Goal: Task Accomplishment & Management: Use online tool/utility

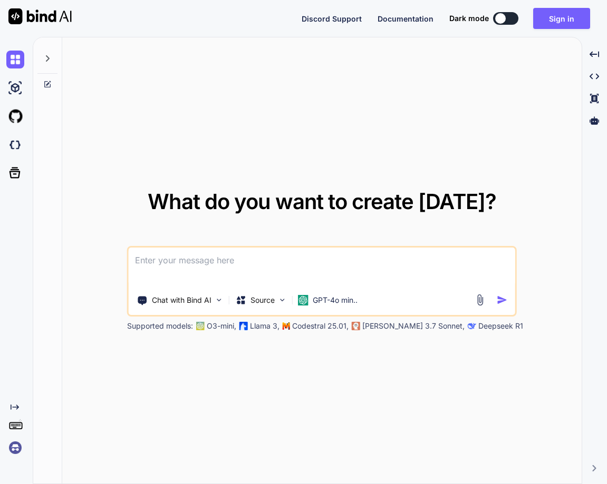
click at [12, 458] on div "Created with Pixso." at bounding box center [16, 261] width 33 height 448
click at [8, 458] on div "Created with Pixso." at bounding box center [16, 261] width 33 height 448
click at [14, 446] on img at bounding box center [15, 448] width 18 height 18
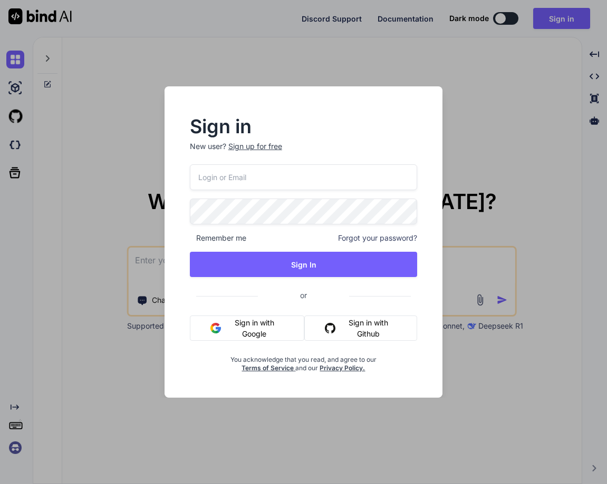
click at [241, 184] on input "email" at bounding box center [304, 177] width 228 height 26
paste input "tamir@efa.co.il"
type input "tamir@efa.co.il"
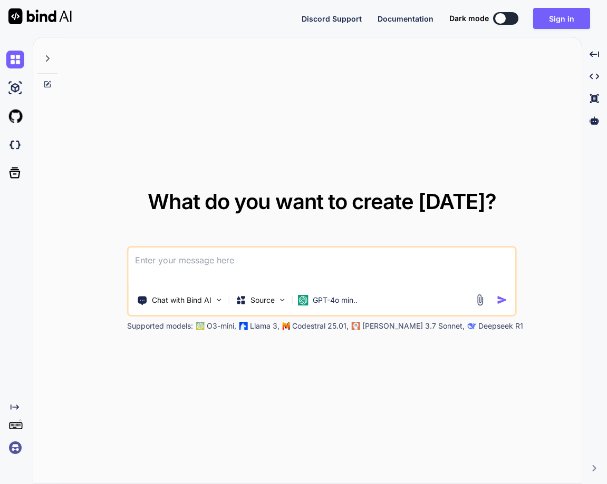
click at [65, 348] on div "What do you want to create [DATE]? Chat with Bind AI Source GPT-4o min.. Suppor…" at bounding box center [321, 261] width 519 height 448
click at [7, 449] on img at bounding box center [15, 448] width 18 height 18
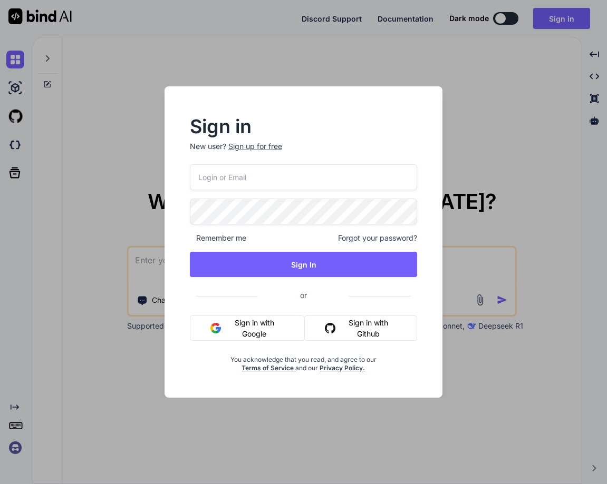
click at [214, 182] on input "email" at bounding box center [304, 177] width 228 height 26
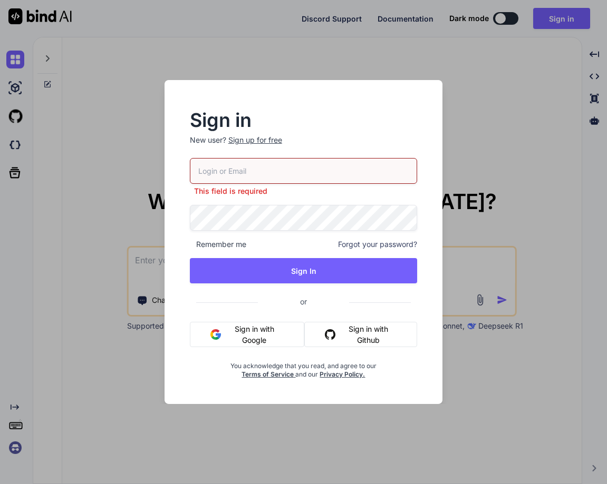
paste input "[EMAIL_ADDRESS][DOMAIN_NAME]"
type input "[EMAIL_ADDRESS][DOMAIN_NAME]"
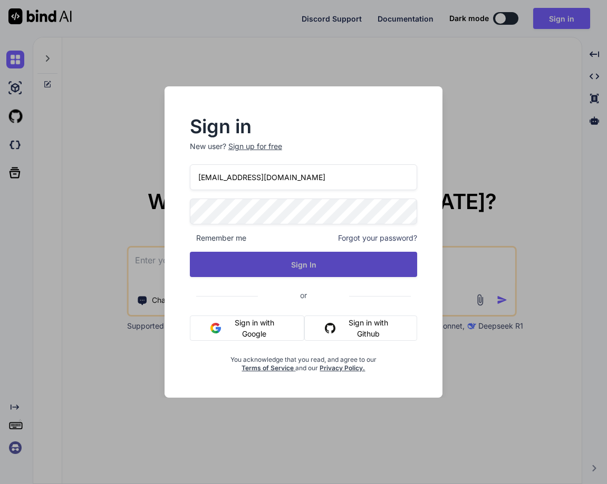
click at [268, 262] on button "Sign In" at bounding box center [304, 264] width 228 height 25
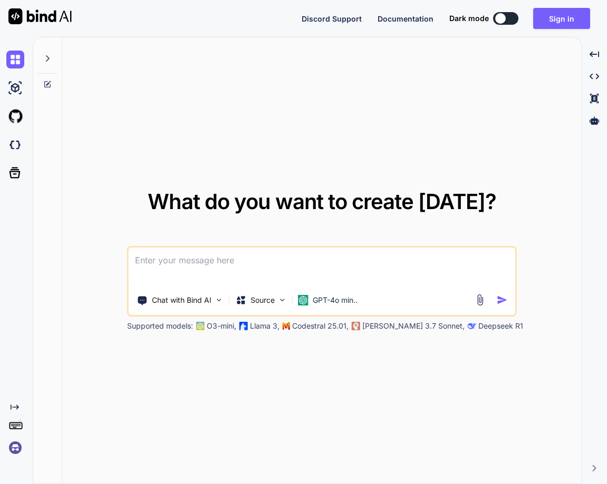
click at [18, 448] on img at bounding box center [15, 448] width 18 height 18
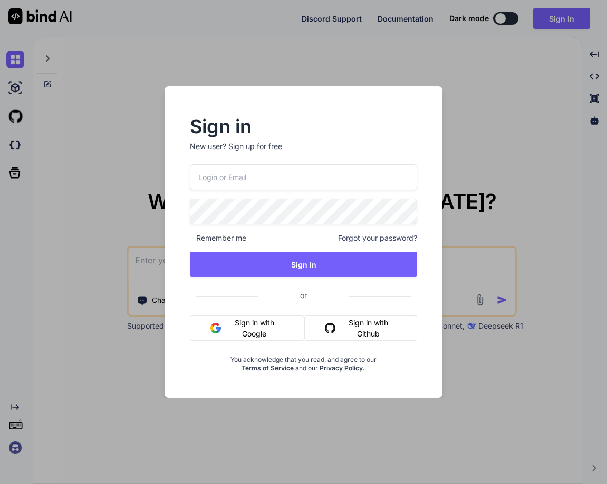
click at [256, 181] on input "email" at bounding box center [304, 177] width 228 height 26
paste input "[EMAIL_ADDRESS][DOMAIN_NAME]"
type input "[EMAIL_ADDRESS][DOMAIN_NAME]"
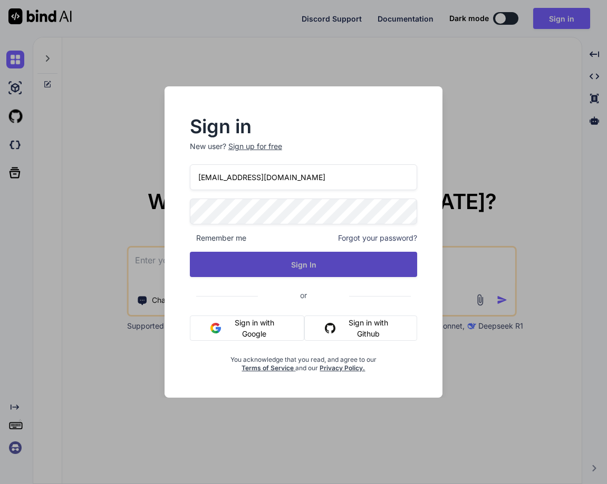
click at [303, 264] on button "Sign In" at bounding box center [304, 264] width 228 height 25
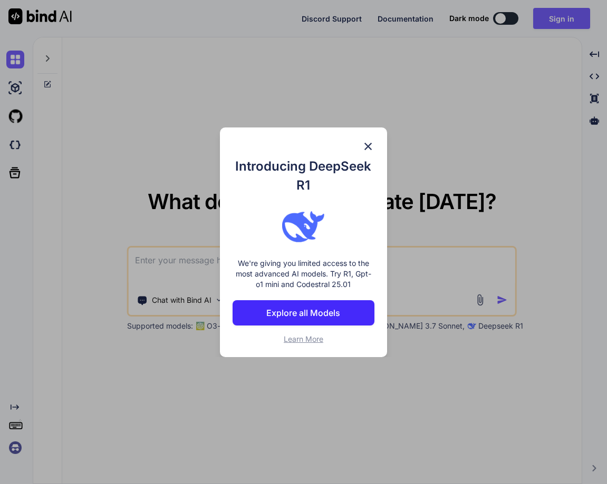
click at [364, 142] on img at bounding box center [368, 146] width 13 height 13
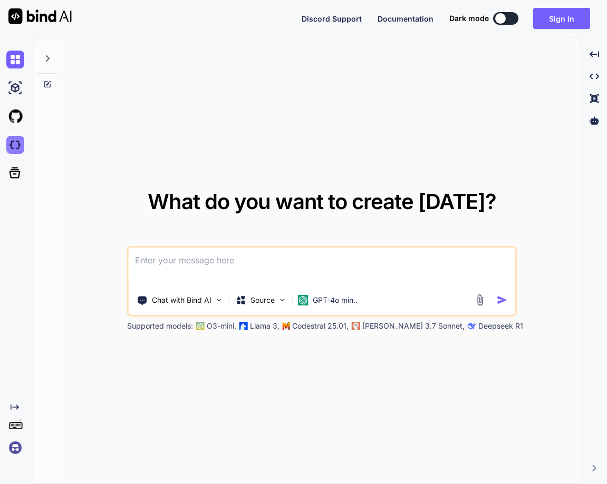
click at [13, 147] on img at bounding box center [15, 145] width 18 height 18
click at [20, 450] on img at bounding box center [15, 448] width 18 height 18
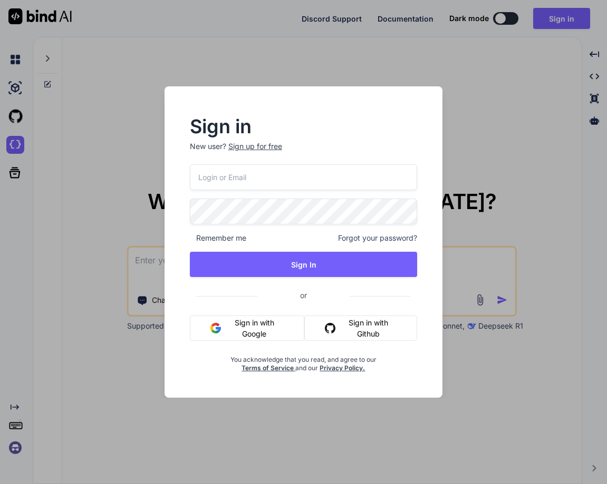
click at [252, 189] on input "email" at bounding box center [304, 177] width 228 height 26
paste input "[EMAIL_ADDRESS][DOMAIN_NAME]"
type input "[EMAIL_ADDRESS][DOMAIN_NAME]"
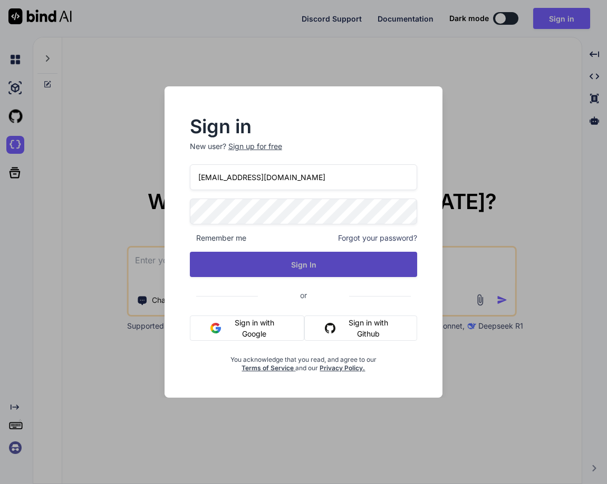
click at [292, 267] on button "Sign In" at bounding box center [304, 264] width 228 height 25
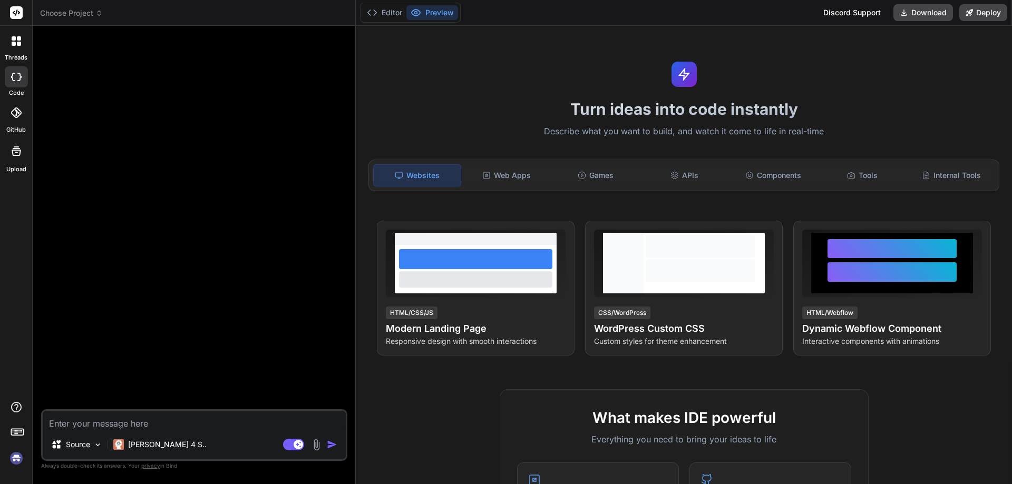
type textarea "x"
